Goal: Information Seeking & Learning: Learn about a topic

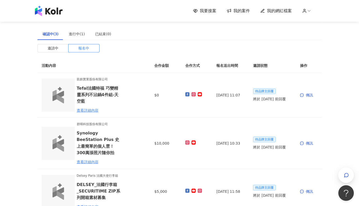
click at [275, 12] on span "我的網紅檔案" at bounding box center [279, 11] width 25 height 6
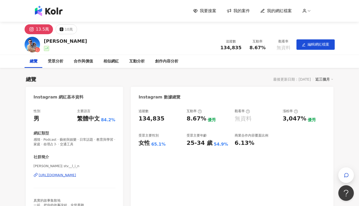
click at [55, 11] on img at bounding box center [49, 11] width 28 height 10
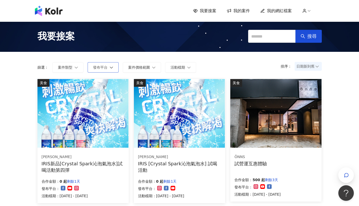
click at [95, 70] on button "發布平台" at bounding box center [103, 67] width 31 height 10
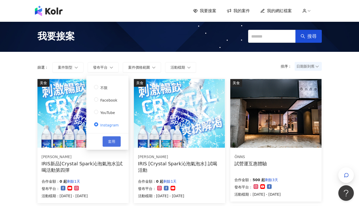
click at [107, 138] on button "套用" at bounding box center [112, 141] width 18 height 10
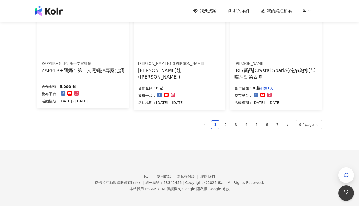
scroll to position [377, 0]
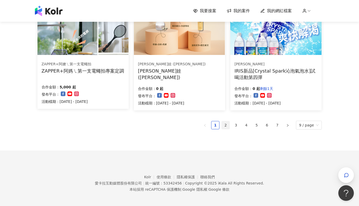
click at [230, 123] on link "2" at bounding box center [226, 125] width 8 height 8
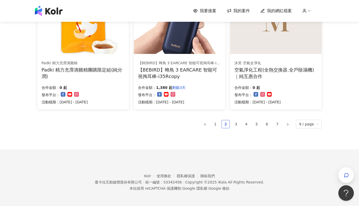
scroll to position [379, 0]
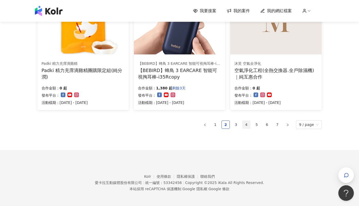
click at [249, 121] on link "4" at bounding box center [247, 125] width 8 height 8
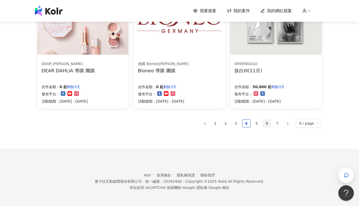
scroll to position [377, 0]
click at [266, 124] on link "6" at bounding box center [267, 124] width 8 height 8
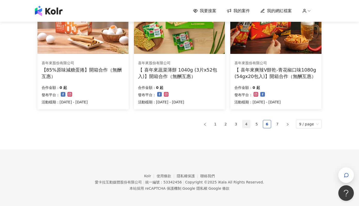
scroll to position [379, 0]
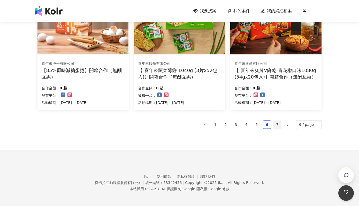
click at [279, 122] on link "7" at bounding box center [278, 125] width 8 height 8
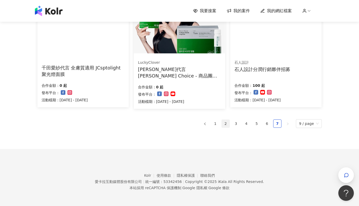
scroll to position [251, 0]
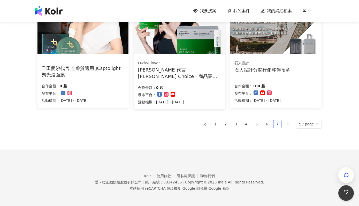
click at [232, 122] on ul "1 2 3 4 5 6 7 9 / page" at bounding box center [180, 124] width 285 height 9
click at [238, 123] on link "3" at bounding box center [236, 124] width 8 height 8
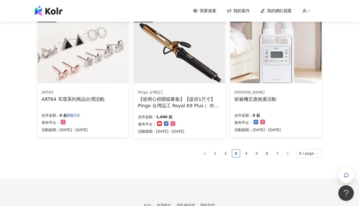
scroll to position [350, 0]
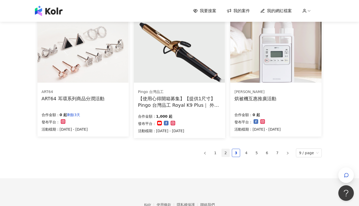
click at [229, 151] on link "2" at bounding box center [226, 153] width 8 height 8
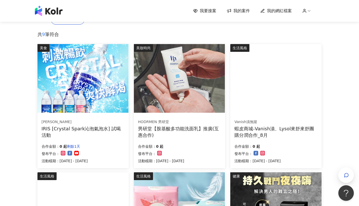
scroll to position [66, 0]
